Goal: Transaction & Acquisition: Purchase product/service

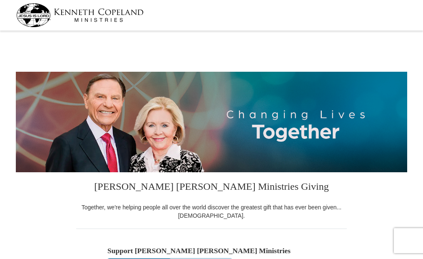
select select "IN"
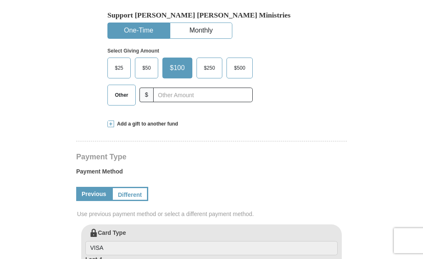
scroll to position [250, 0]
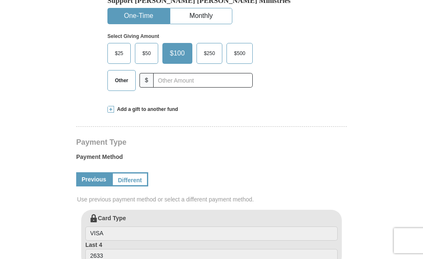
click at [112, 108] on span at bounding box center [111, 109] width 7 height 7
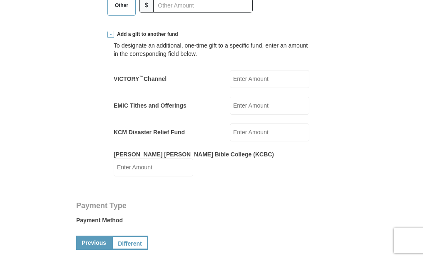
scroll to position [333, 0]
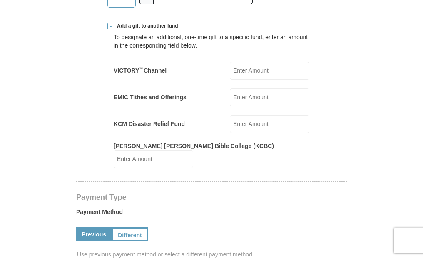
click at [246, 97] on input "EMIC Tithes and Offerings" at bounding box center [270, 97] width 80 height 18
type input "140"
drag, startPoint x: 242, startPoint y: 123, endPoint x: 283, endPoint y: 129, distance: 41.7
click at [242, 123] on input "KCM Disaster Relief Fund" at bounding box center [270, 124] width 80 height 18
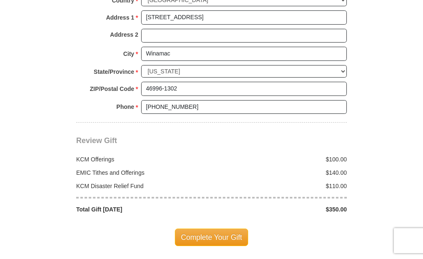
scroll to position [792, 0]
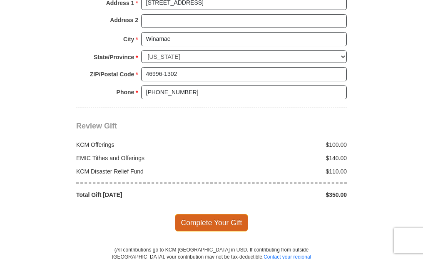
type input "110"
click at [206, 214] on span "Complete Your Gift" at bounding box center [212, 223] width 74 height 18
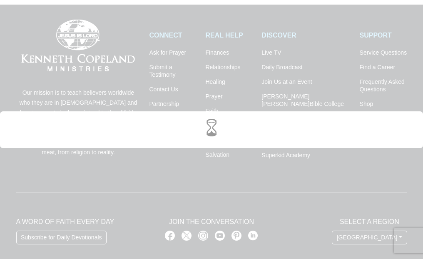
scroll to position [1505, 0]
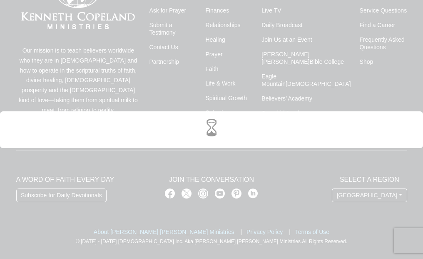
click at [260, 123] on div at bounding box center [212, 129] width 412 height 25
click at [57, 87] on div at bounding box center [211, 129] width 423 height 259
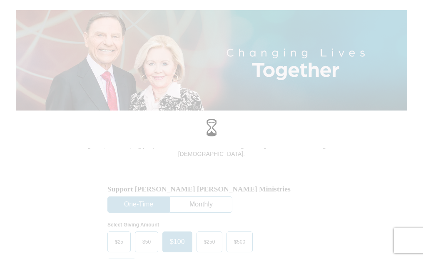
scroll to position [0, 0]
